Goal: Task Accomplishment & Management: Manage account settings

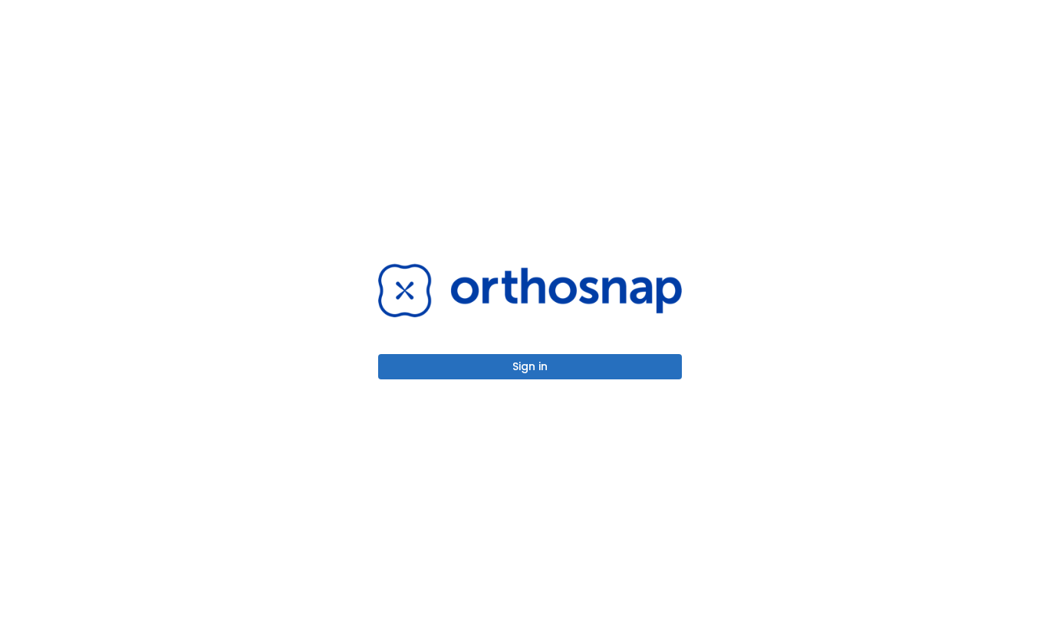
click at [560, 373] on button "Sign in" at bounding box center [530, 366] width 304 height 25
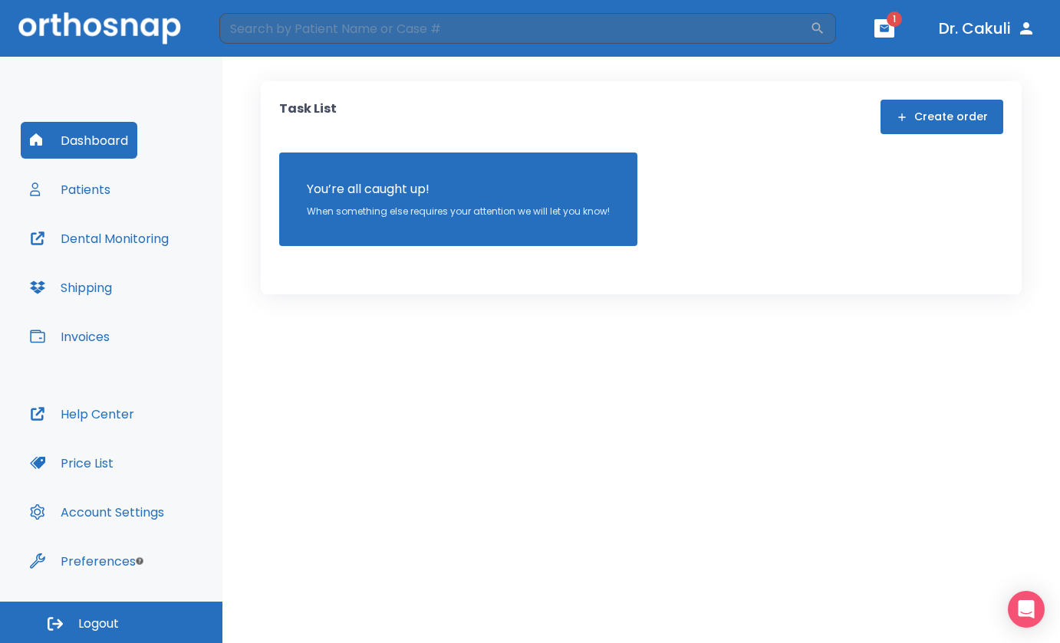
click at [79, 196] on button "Patients" at bounding box center [70, 189] width 99 height 37
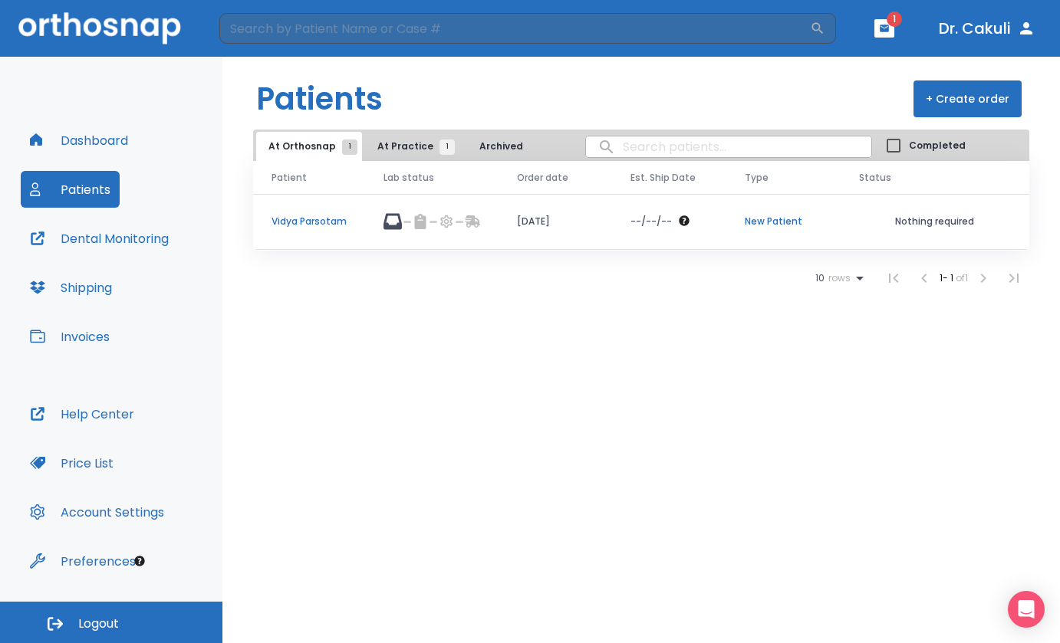
click at [314, 218] on p "Vidya Parsotam" at bounding box center [308, 222] width 75 height 14
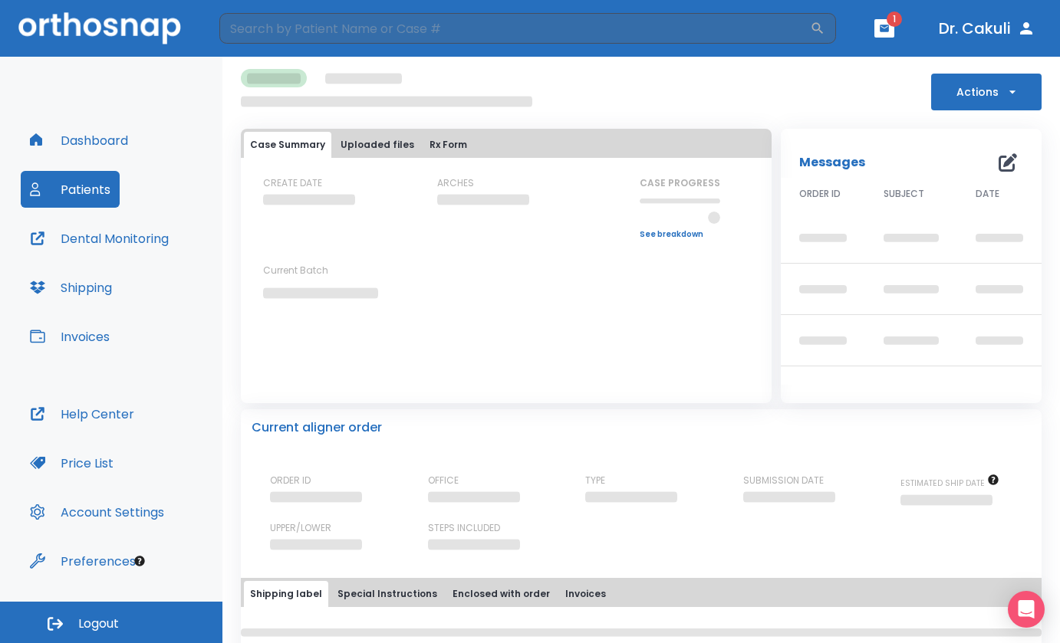
click at [387, 141] on button "Uploaded files" at bounding box center [377, 145] width 86 height 26
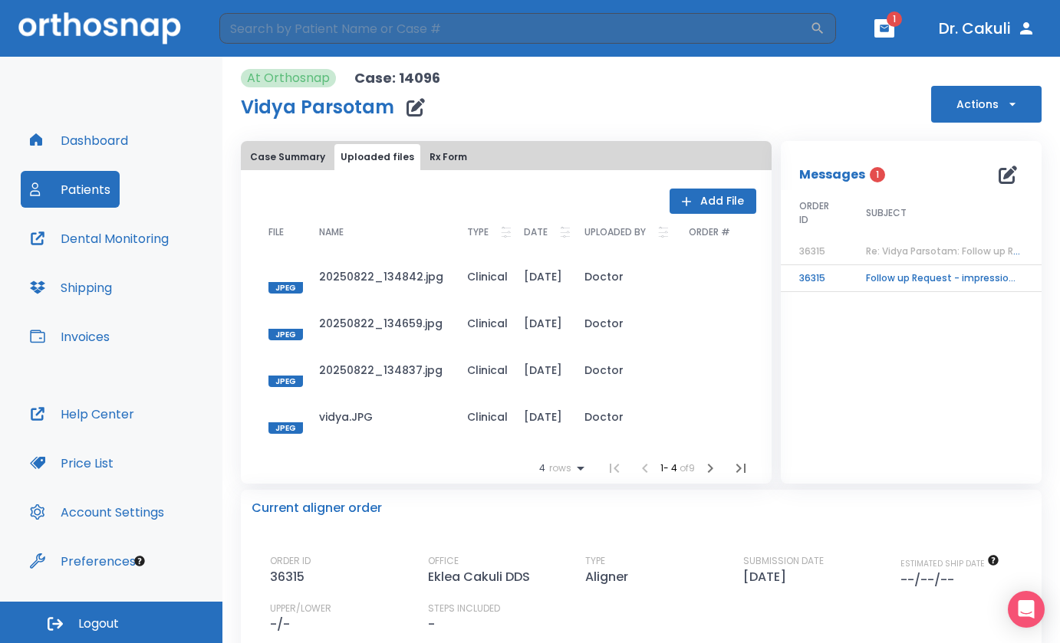
click at [686, 202] on icon "button" at bounding box center [686, 201] width 15 height 15
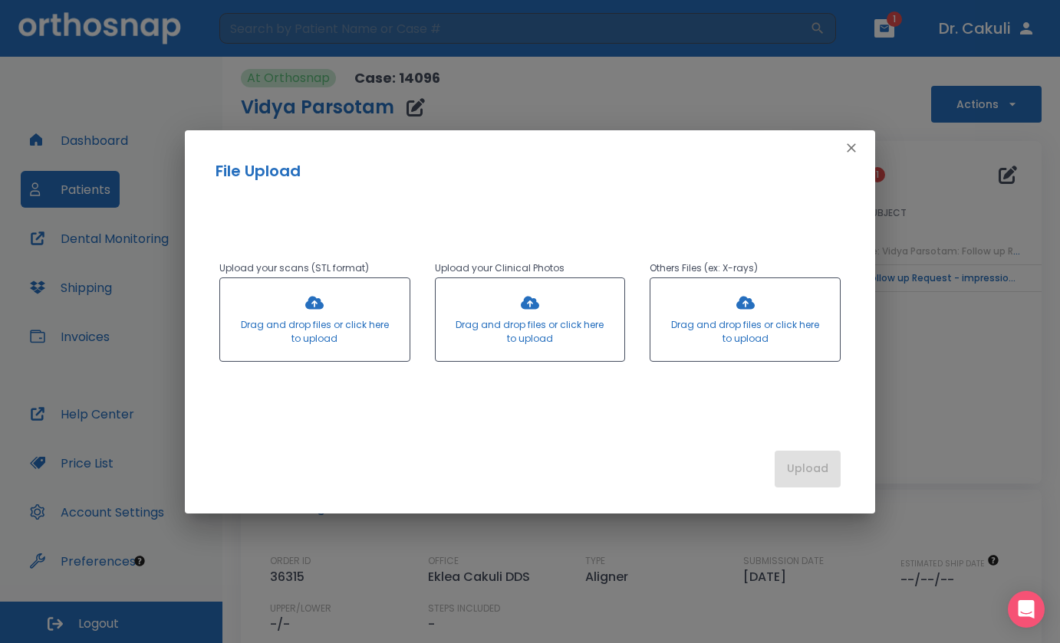
click at [363, 347] on div at bounding box center [314, 319] width 189 height 83
click at [332, 307] on div at bounding box center [314, 319] width 189 height 83
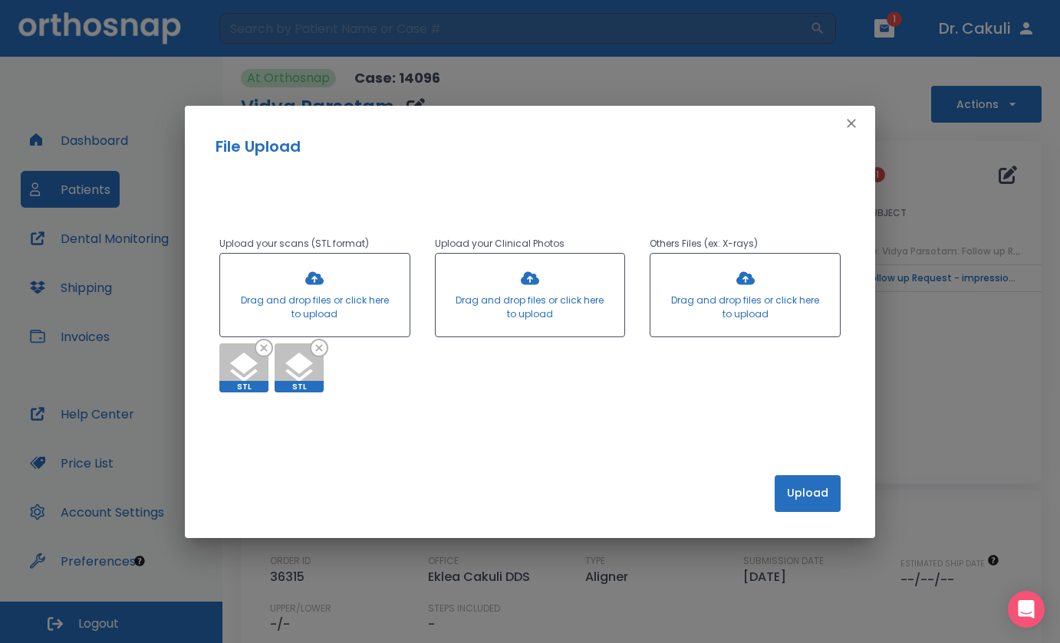
click at [804, 484] on button "Upload" at bounding box center [808, 493] width 66 height 37
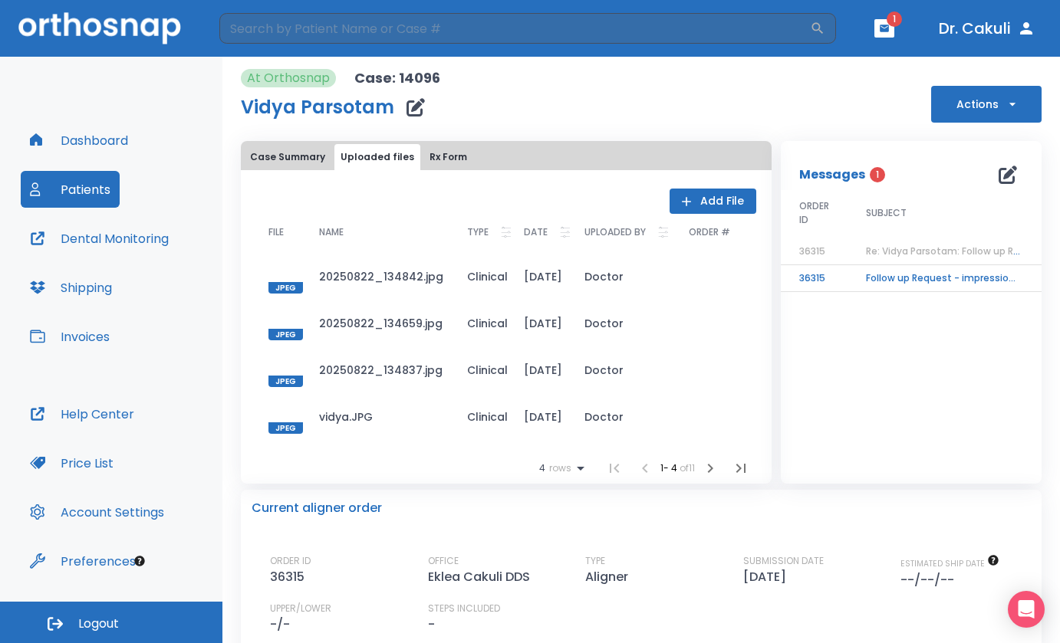
click at [301, 157] on button "Case Summary" at bounding box center [287, 157] width 87 height 26
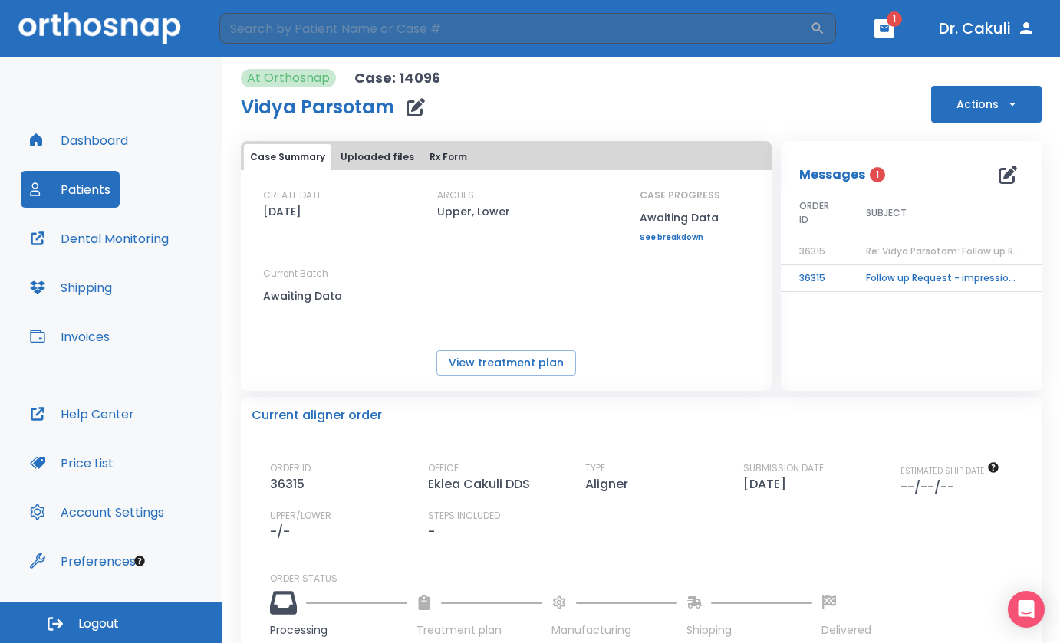
click at [364, 165] on button "Uploaded files" at bounding box center [377, 157] width 86 height 26
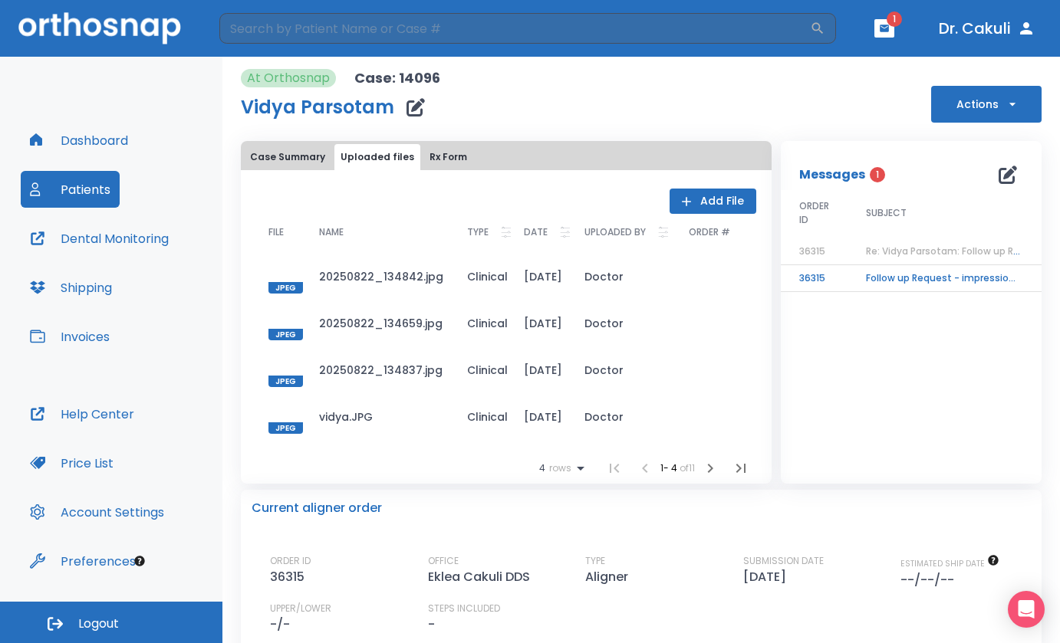
click at [308, 158] on button "Case Summary" at bounding box center [287, 157] width 87 height 26
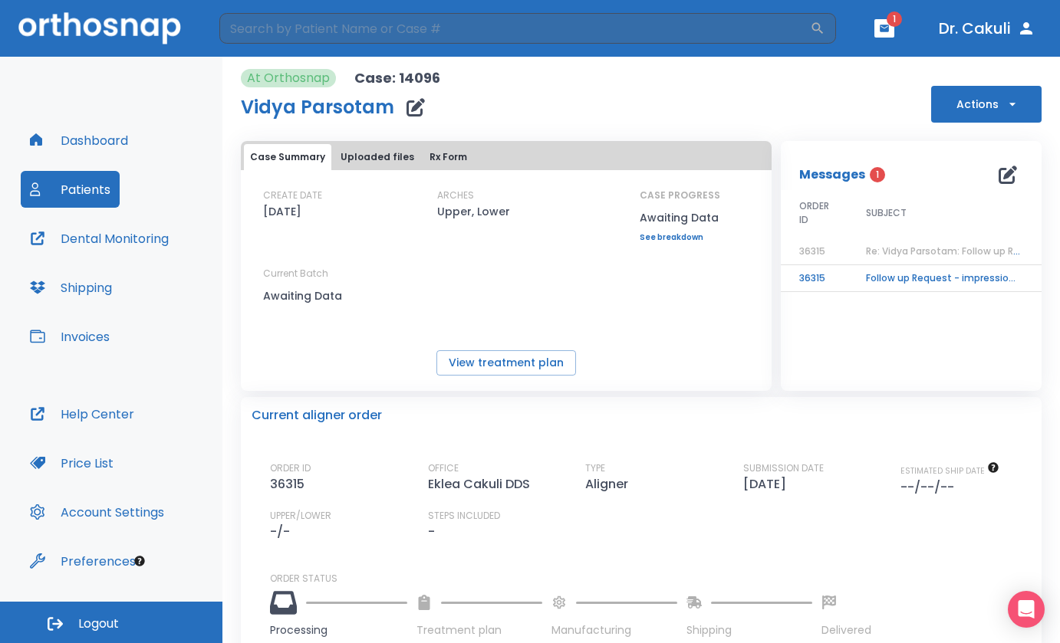
click at [364, 156] on button "Uploaded files" at bounding box center [377, 157] width 86 height 26
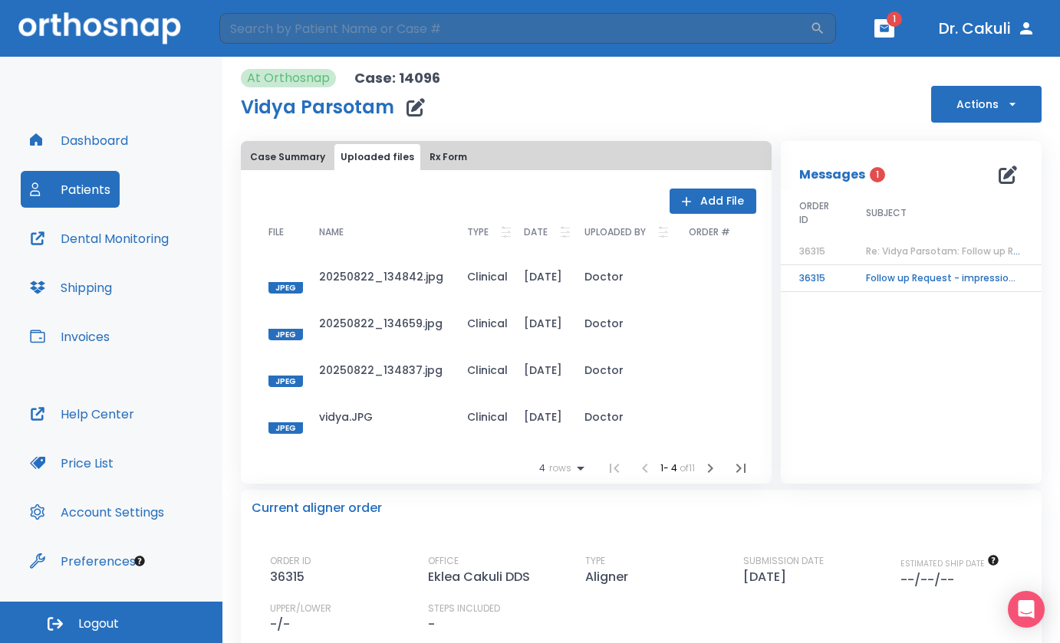
click at [296, 158] on button "Case Summary" at bounding box center [287, 157] width 87 height 26
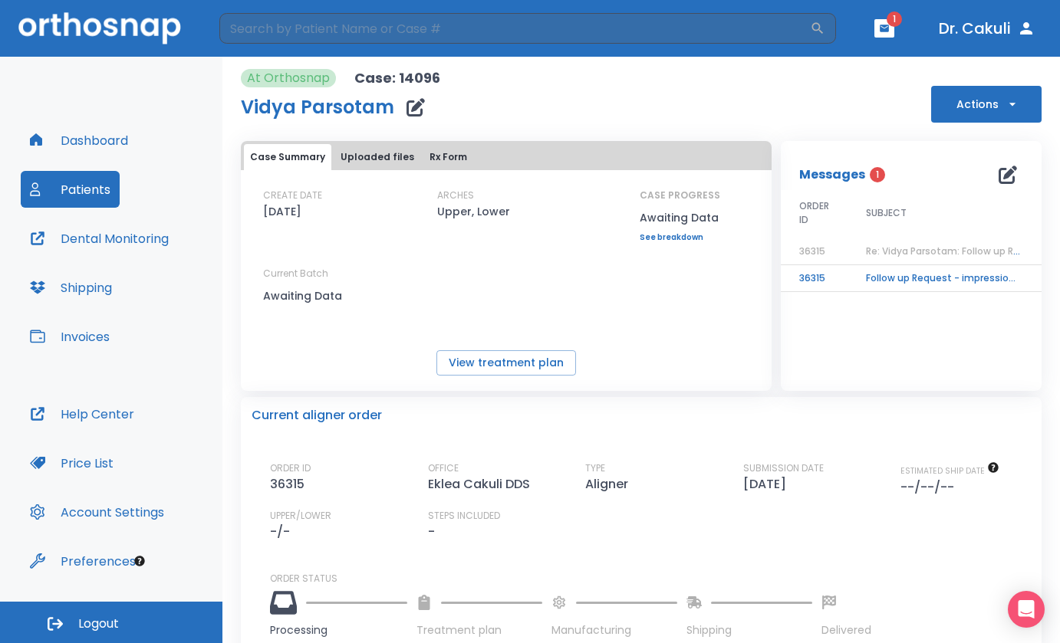
click at [373, 158] on button "Uploaded files" at bounding box center [377, 157] width 86 height 26
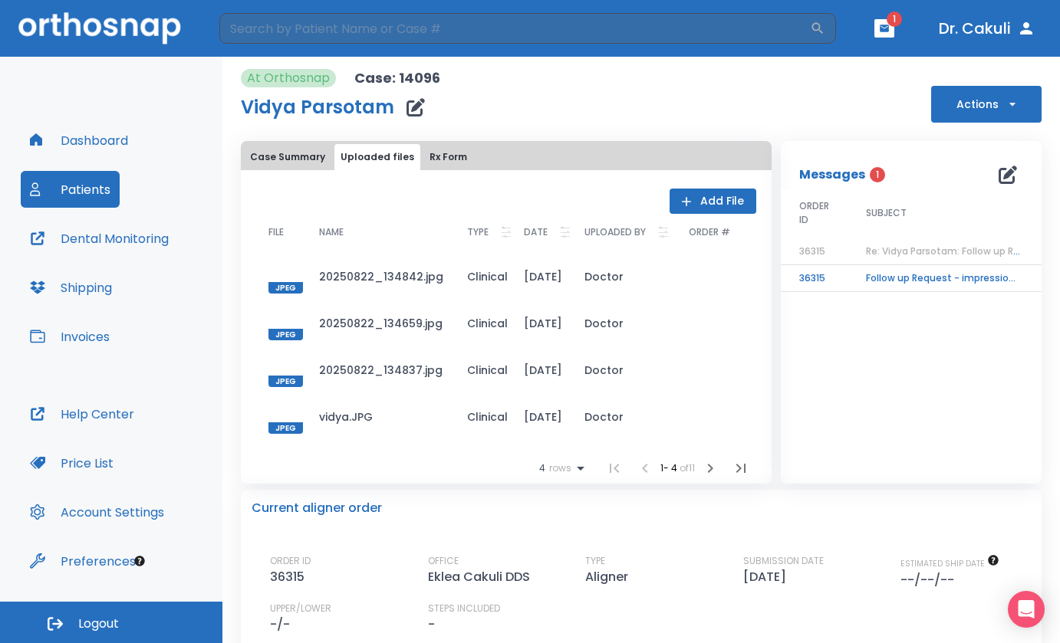
click at [709, 201] on button "Add File" at bounding box center [712, 201] width 87 height 25
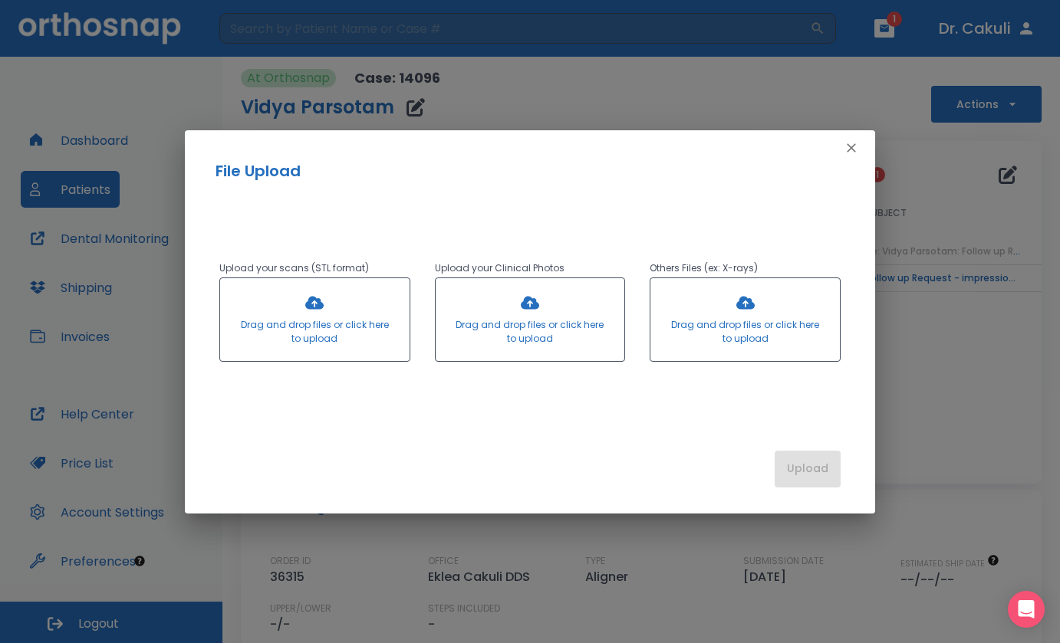
click at [358, 328] on div at bounding box center [314, 319] width 189 height 83
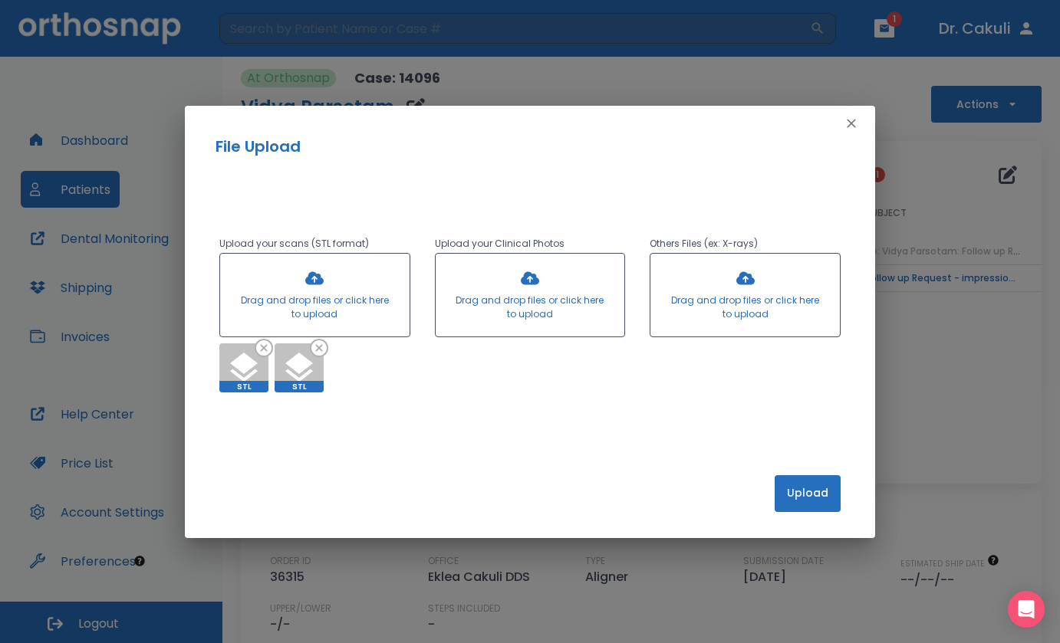
click at [815, 482] on button "Upload" at bounding box center [808, 493] width 66 height 37
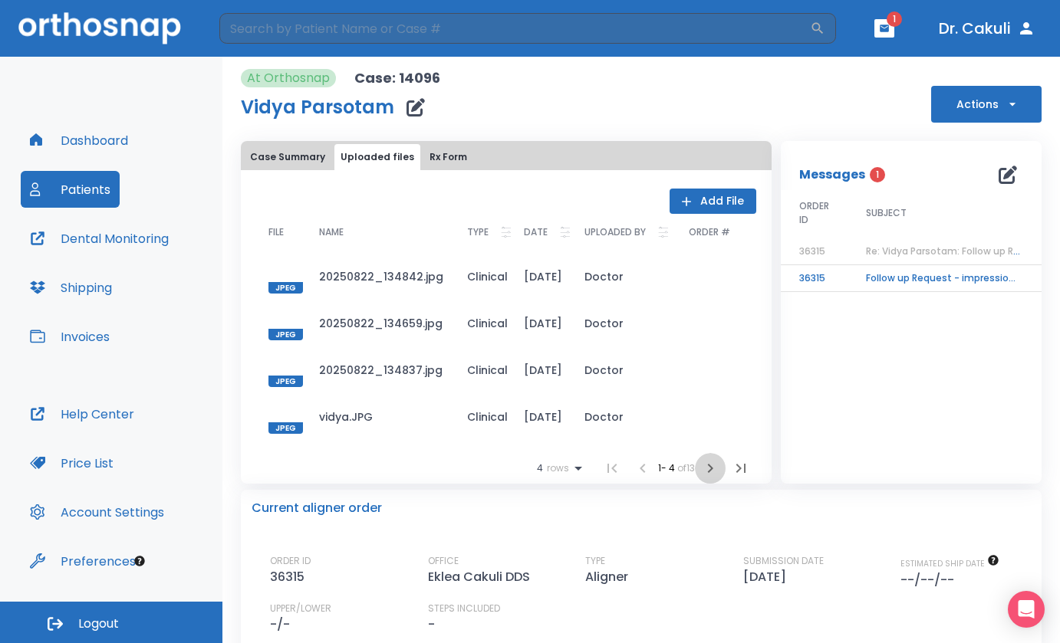
click at [706, 463] on icon "button" at bounding box center [710, 468] width 18 height 18
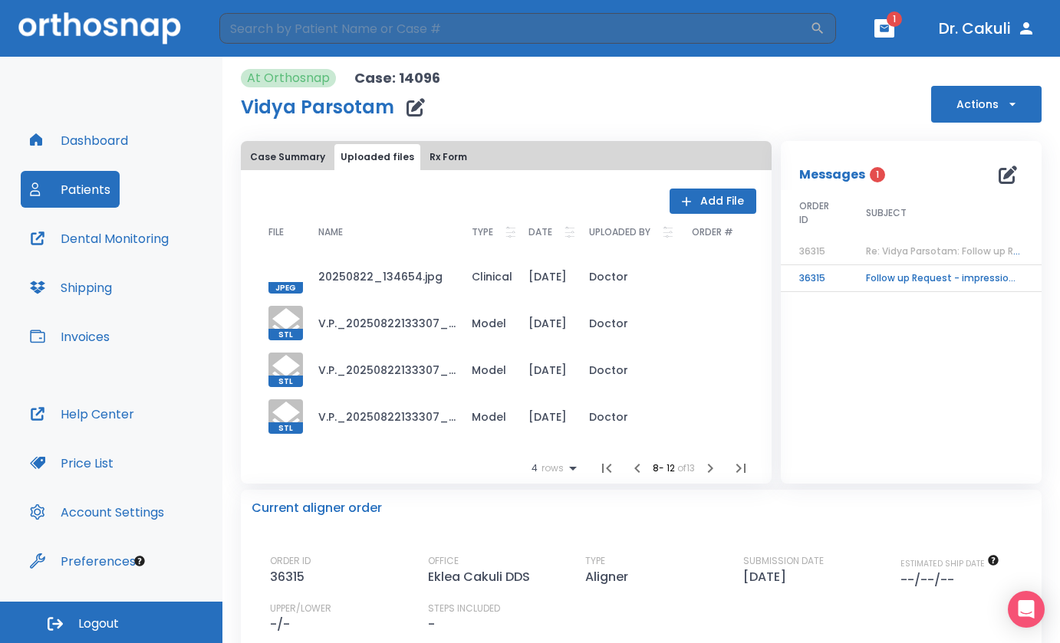
click at [706, 463] on icon "button" at bounding box center [710, 468] width 18 height 18
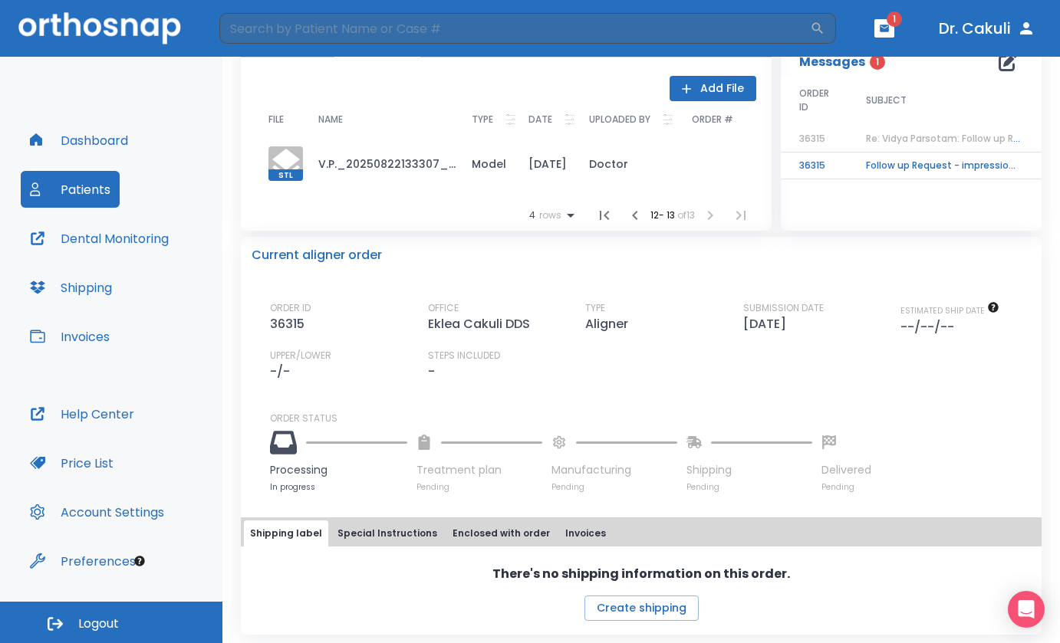
scroll to position [117, 0]
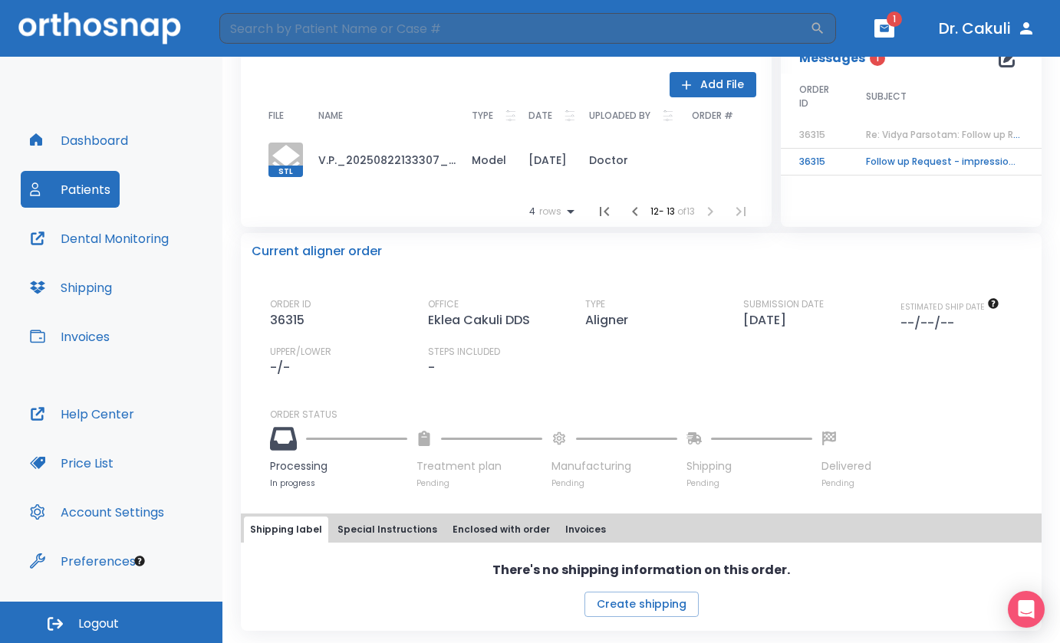
click at [944, 410] on p "ORDER STATUS" at bounding box center [650, 415] width 761 height 14
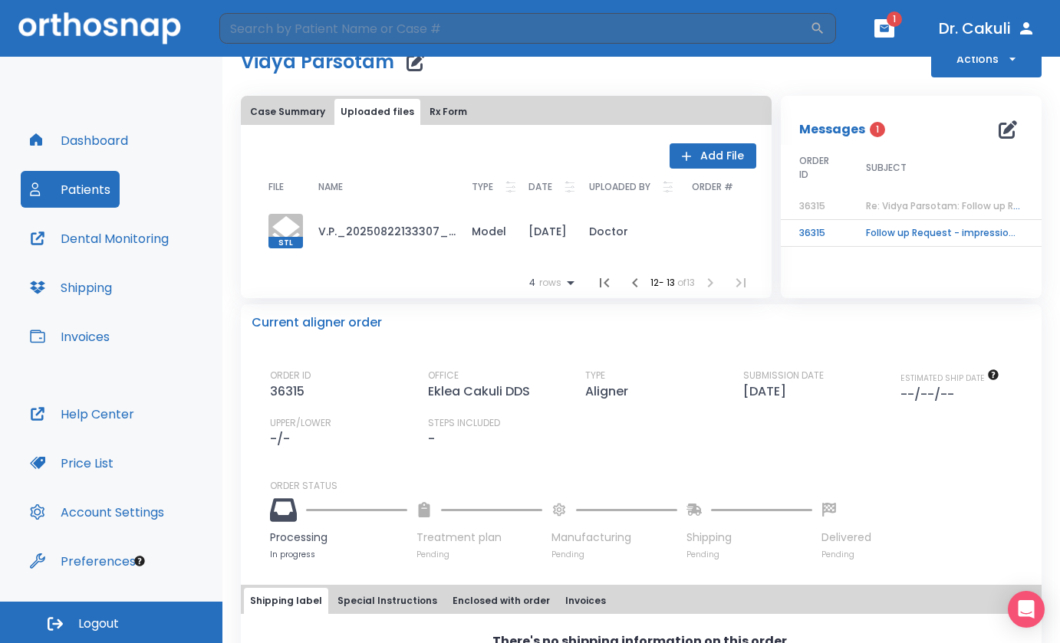
scroll to position [0, 0]
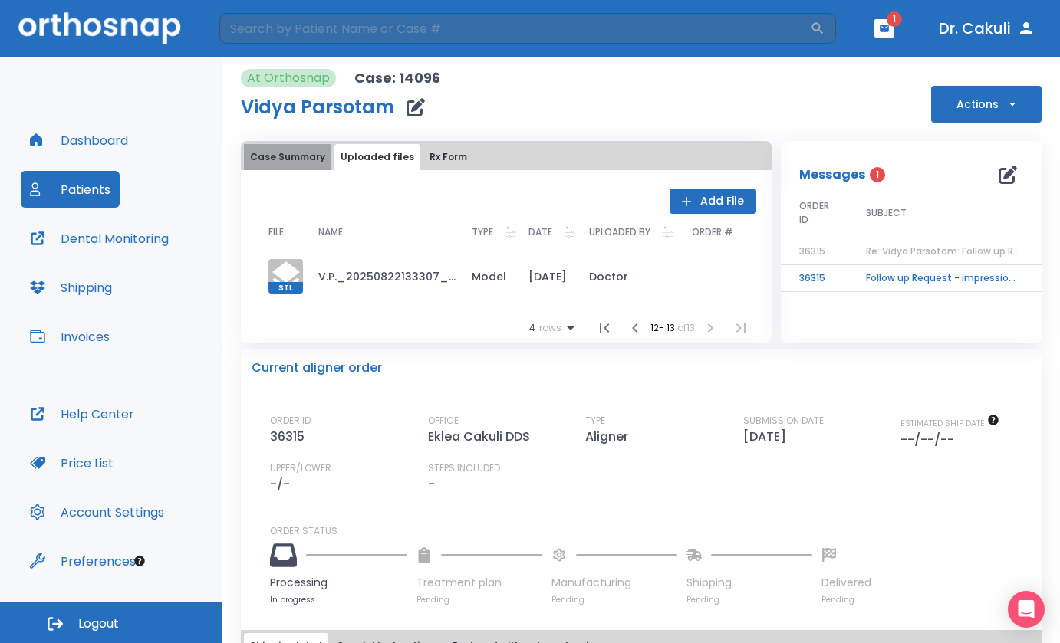
click at [304, 154] on button "Case Summary" at bounding box center [287, 157] width 87 height 26
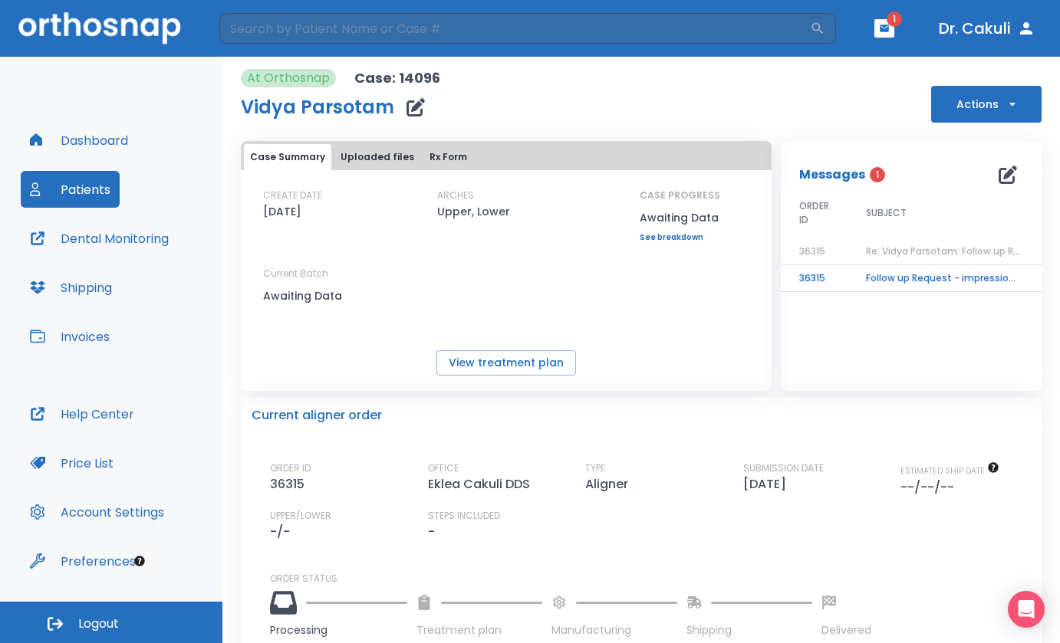
click at [335, 153] on button "Uploaded files" at bounding box center [377, 157] width 86 height 26
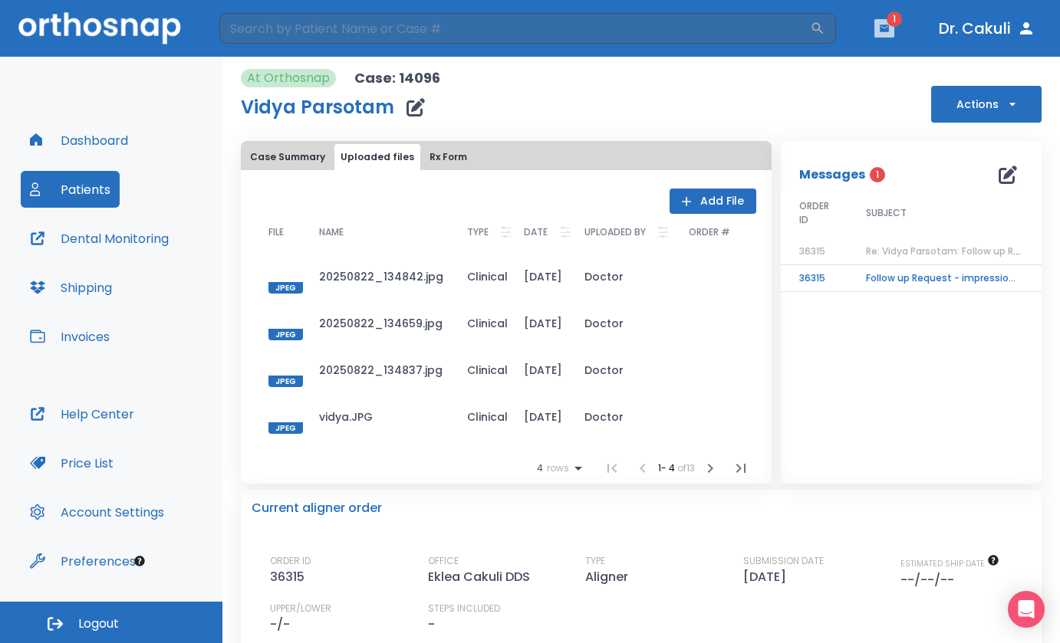
click at [877, 33] on button "button" at bounding box center [884, 28] width 20 height 18
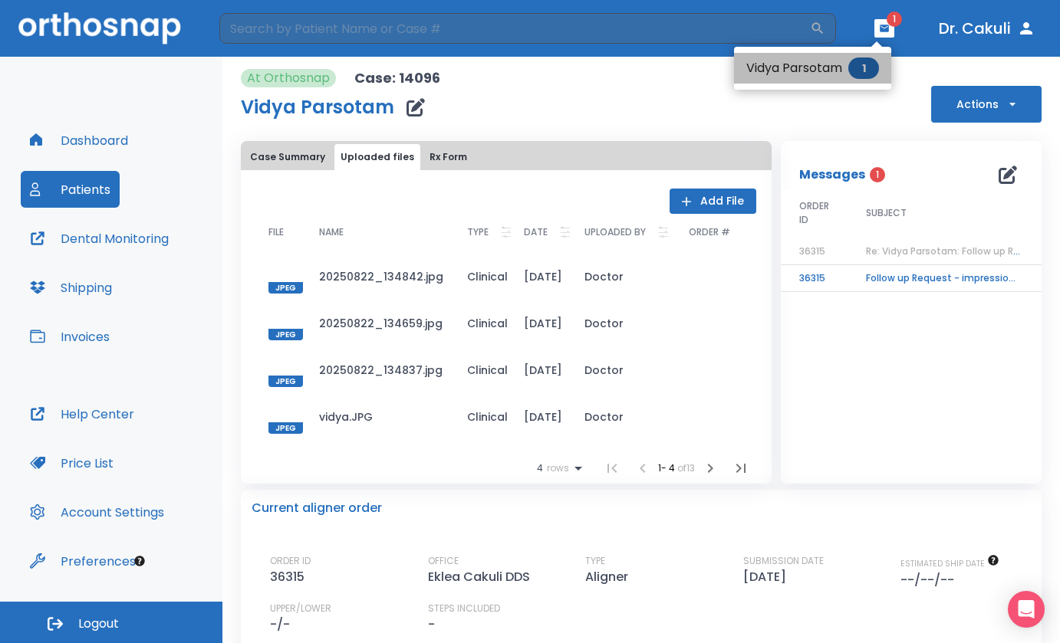
click at [846, 74] on li "Vidya Parsotam 1" at bounding box center [812, 68] width 157 height 31
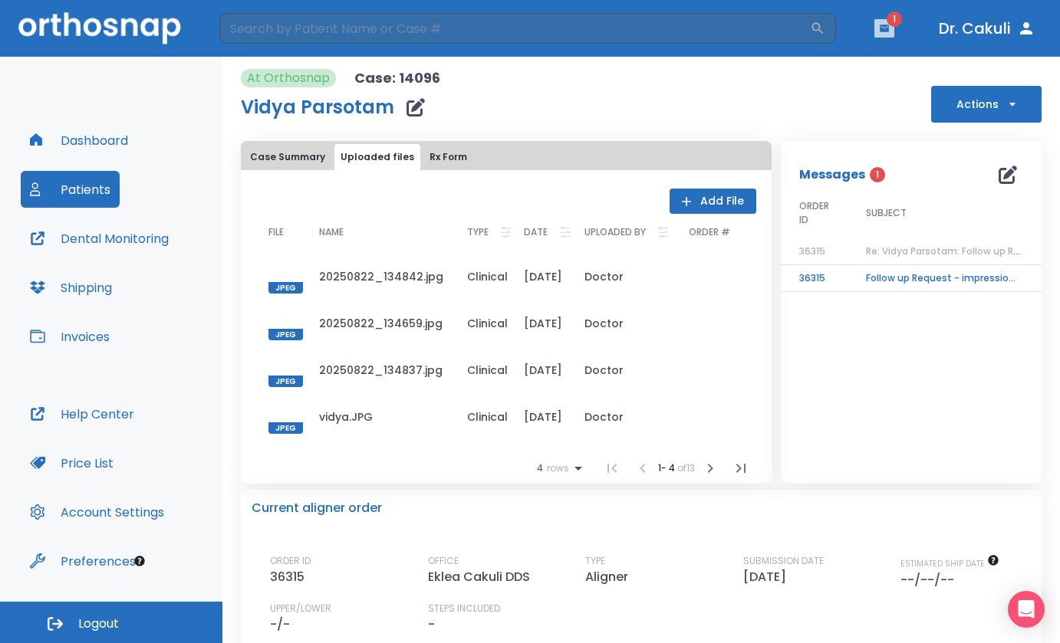
click at [882, 28] on icon "button" at bounding box center [884, 28] width 11 height 11
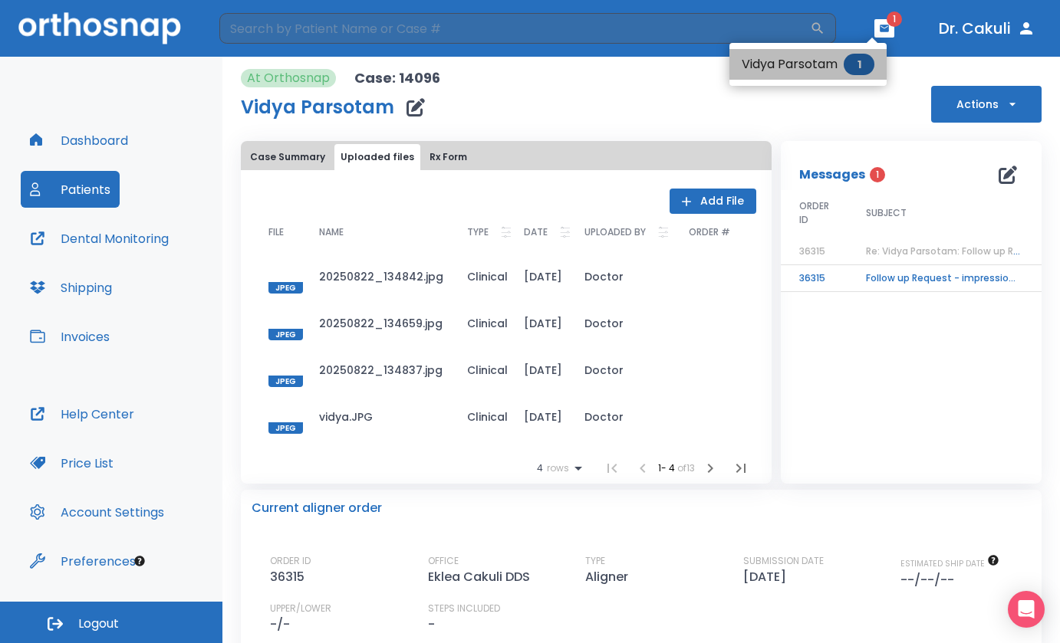
click at [842, 64] on li "Vidya Parsotam 1" at bounding box center [807, 64] width 157 height 31
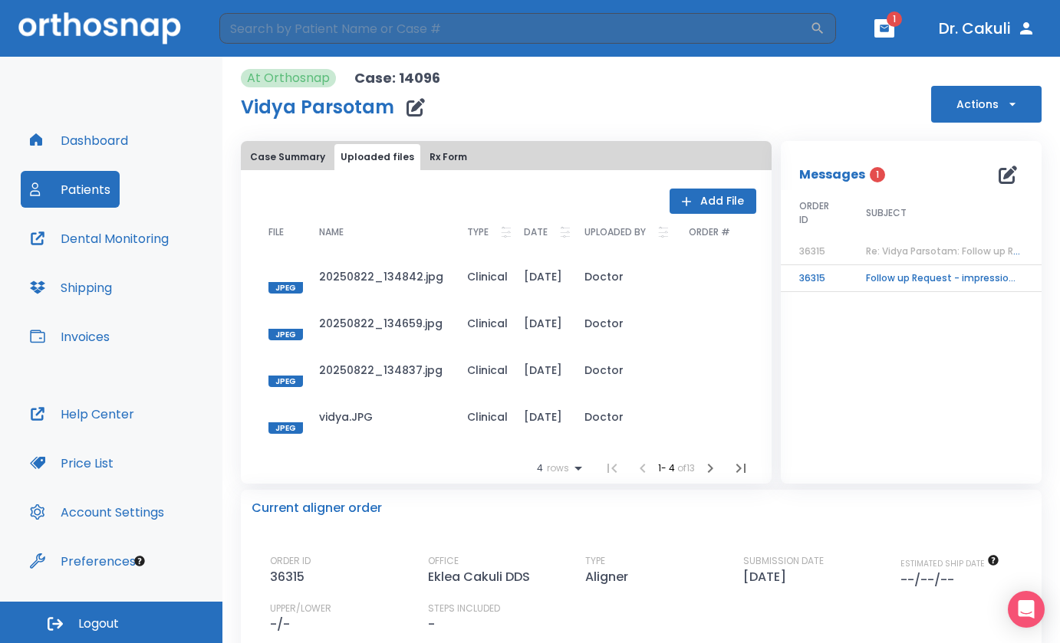
click at [842, 64] on div "At Orthosnap Case: 14096 Vidya Parsotam Actions Case Summary Uploaded files Rx …" at bounding box center [641, 472] width 801 height 831
click at [891, 26] on span "1" at bounding box center [894, 19] width 15 height 15
click at [883, 27] on icon "button" at bounding box center [884, 28] width 9 height 7
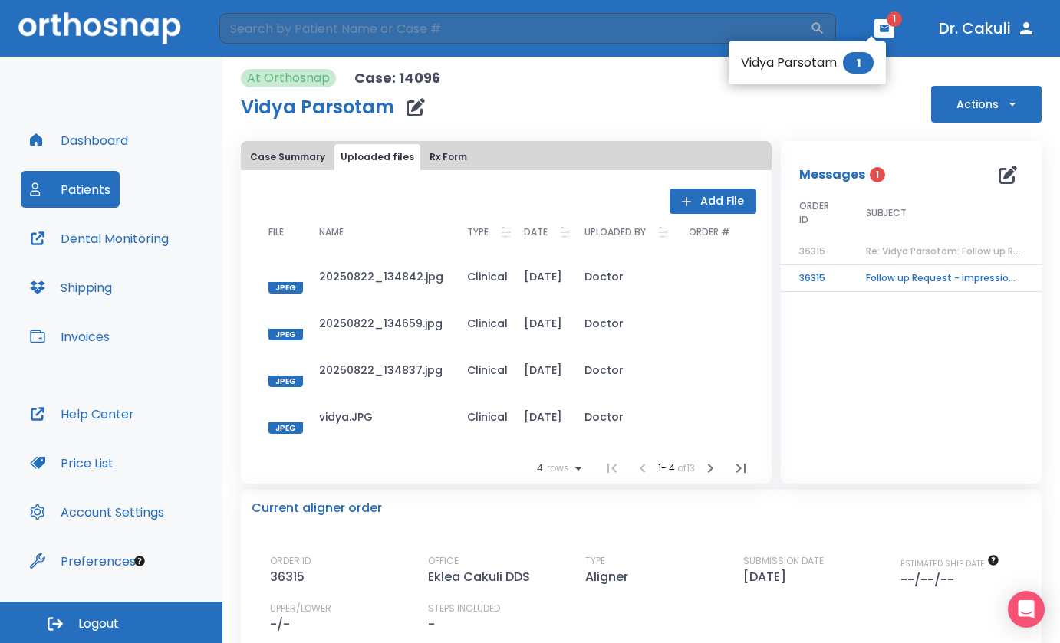
click at [796, 71] on li "Vidya Parsotam 1" at bounding box center [807, 63] width 157 height 31
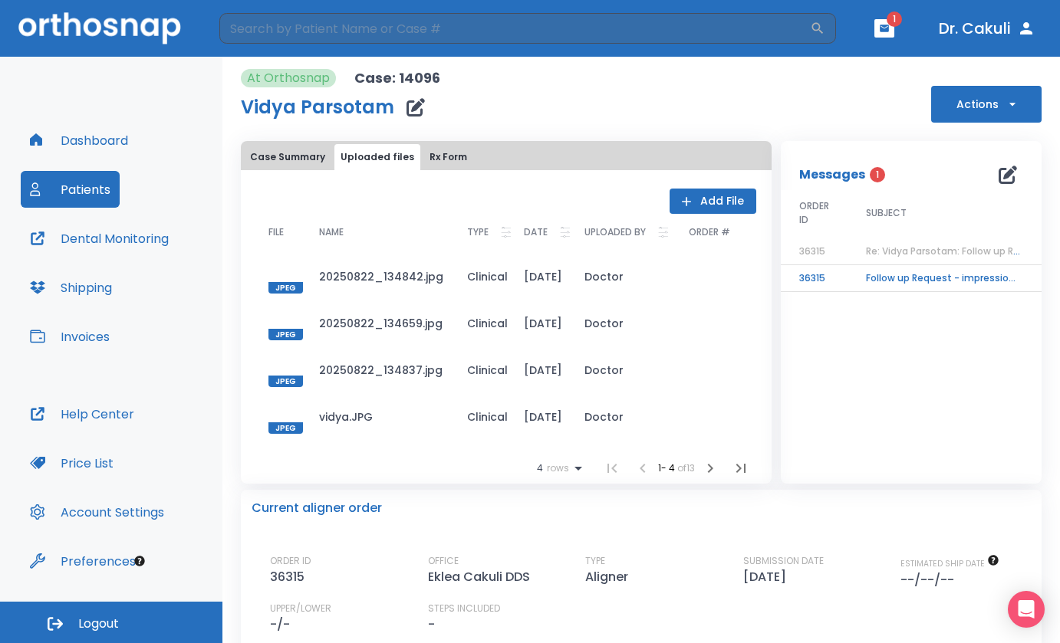
click at [884, 25] on icon "button" at bounding box center [884, 28] width 9 height 7
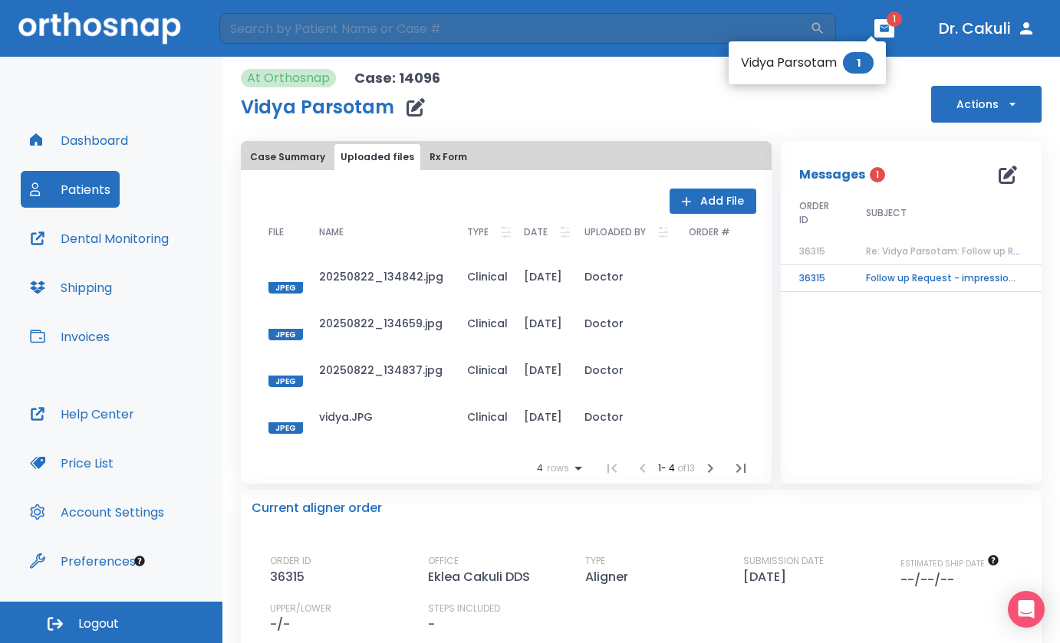
click at [884, 25] on div at bounding box center [530, 321] width 1060 height 643
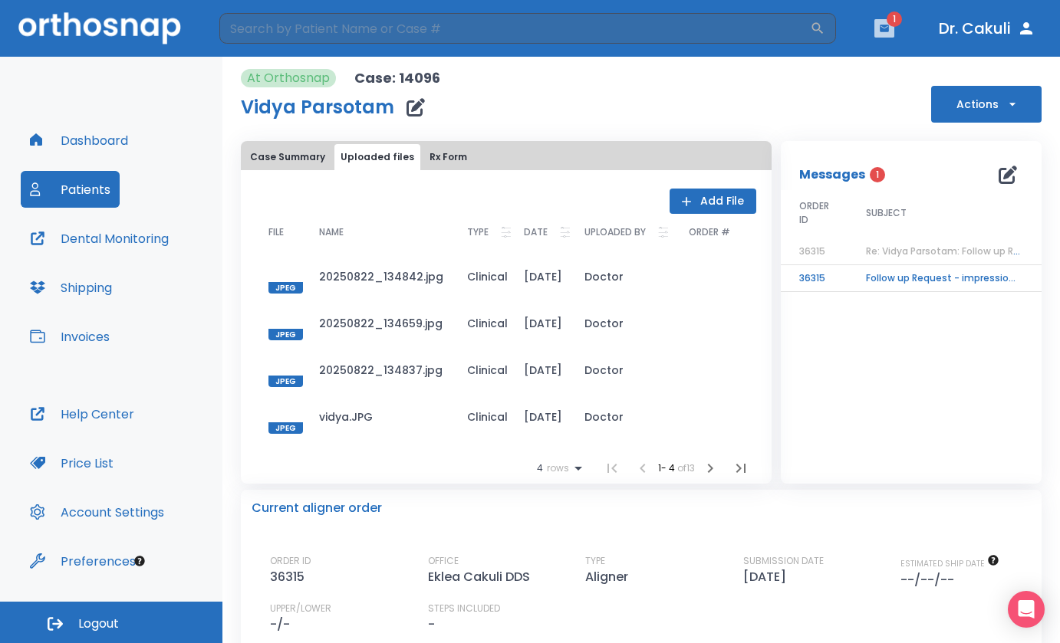
click at [884, 25] on icon "button" at bounding box center [884, 28] width 9 height 7
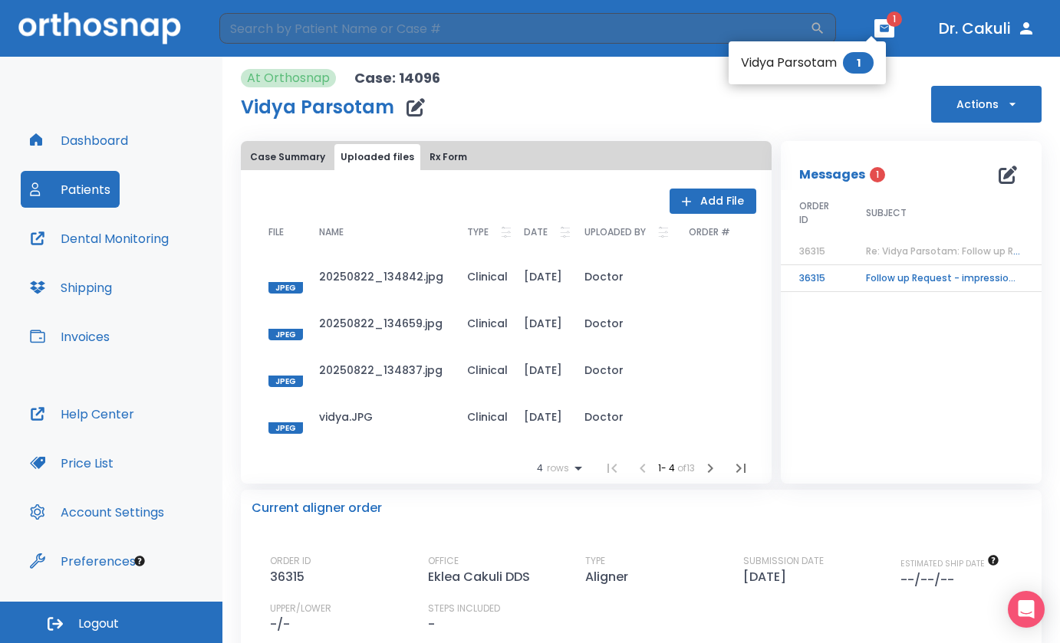
click at [884, 25] on div at bounding box center [530, 321] width 1060 height 643
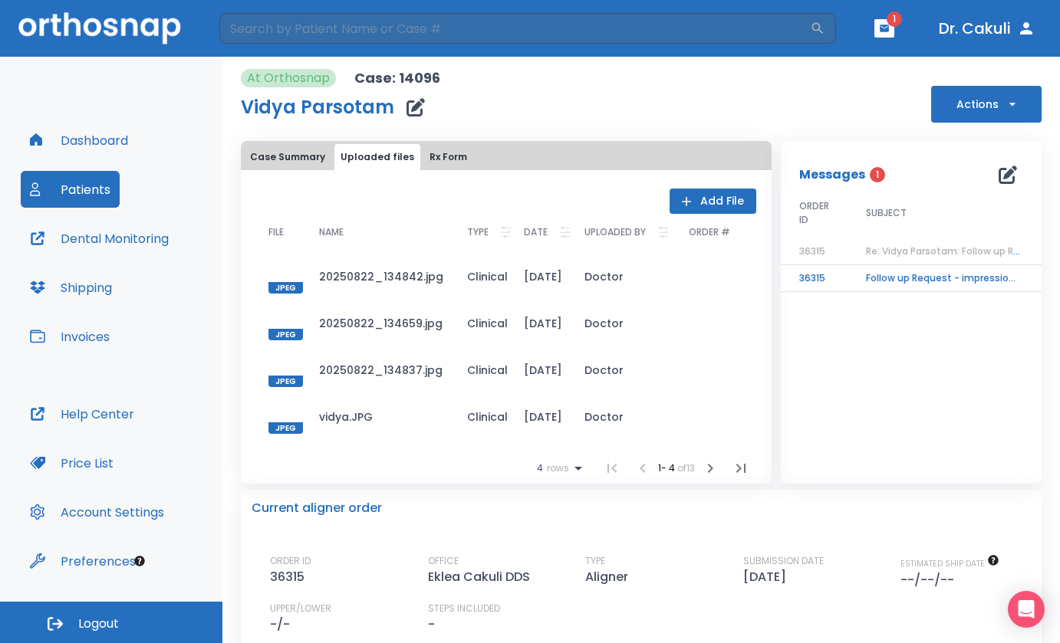
click at [866, 285] on td "Follow up Request - impressions not yet received" at bounding box center [943, 278] width 192 height 27
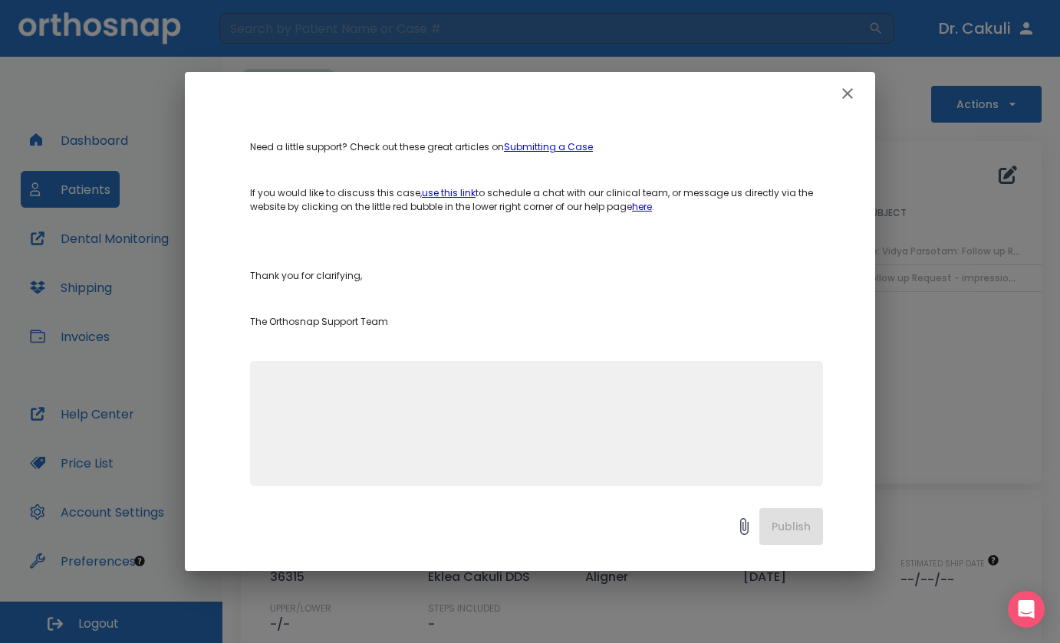
scroll to position [375, 0]
click at [975, 232] on div "Follow up Request - impressions not yet received Author [PERSON_NAME] Date [DAT…" at bounding box center [530, 321] width 1060 height 643
click at [847, 94] on icon "button" at bounding box center [847, 93] width 11 height 11
